Goal: Use online tool/utility: Utilize a website feature to perform a specific function

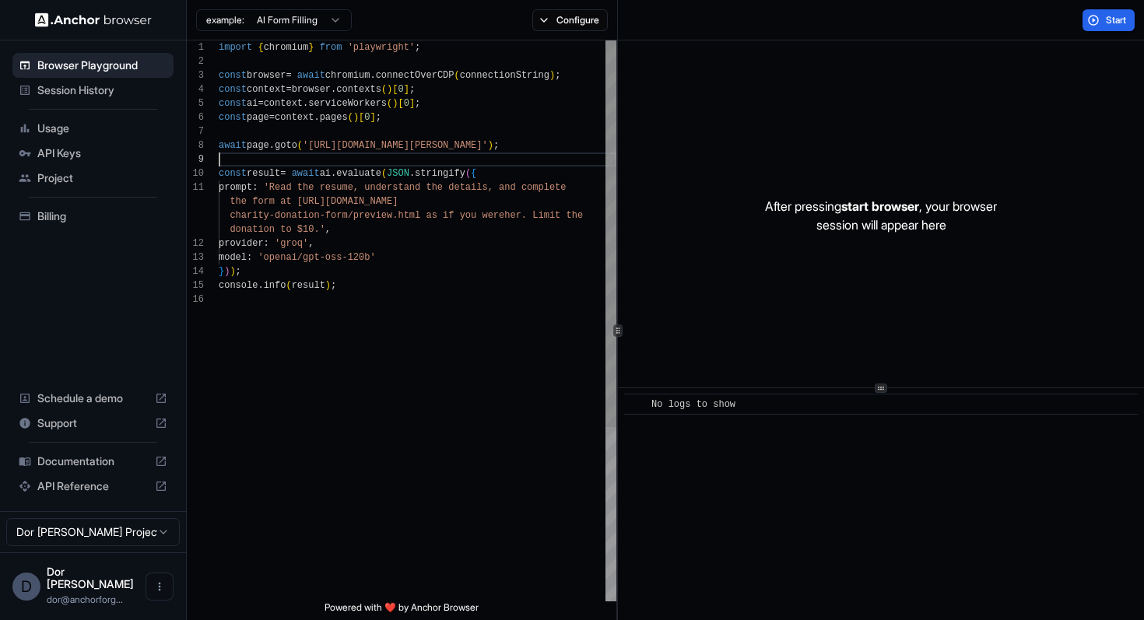
scroll to position [112, 0]
drag, startPoint x: 305, startPoint y: 160, endPoint x: 305, endPoint y: 398, distance: 238.0
click at [305, 398] on div "import { chromium } from 'playwright' ; const browser = await chromium . connec…" at bounding box center [418, 446] width 398 height 813
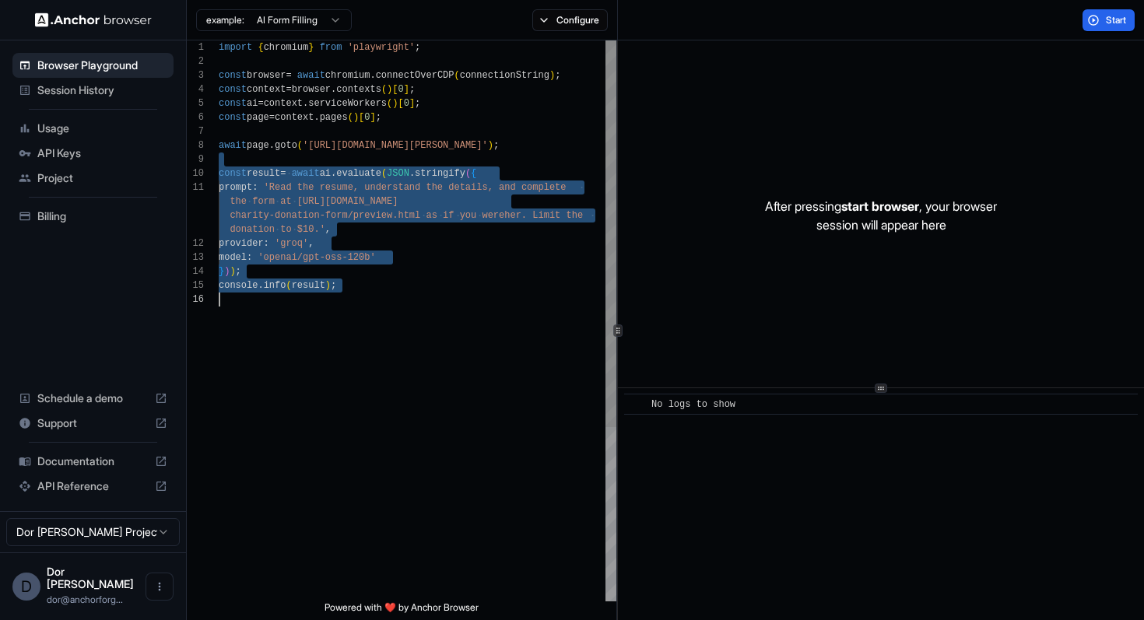
type textarea "**********"
